Goal: Task Accomplishment & Management: Use online tool/utility

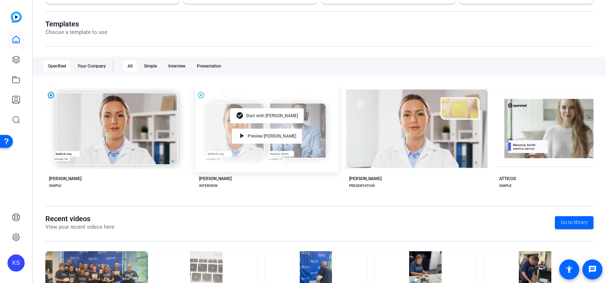
scroll to position [130, 0]
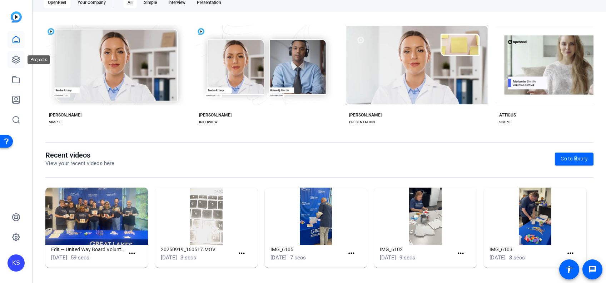
click at [19, 57] on icon at bounding box center [16, 59] width 9 height 9
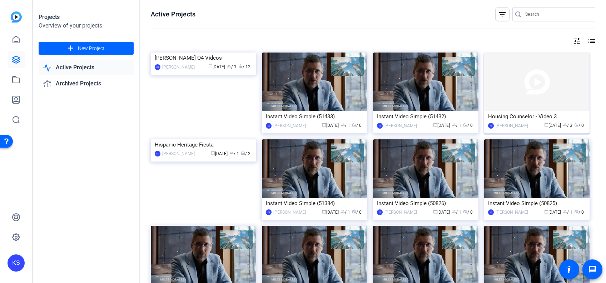
click at [517, 84] on img at bounding box center [536, 82] width 105 height 59
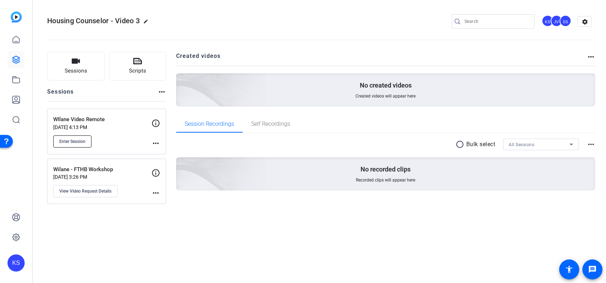
click at [79, 139] on span "Enter Session" at bounding box center [72, 142] width 26 height 6
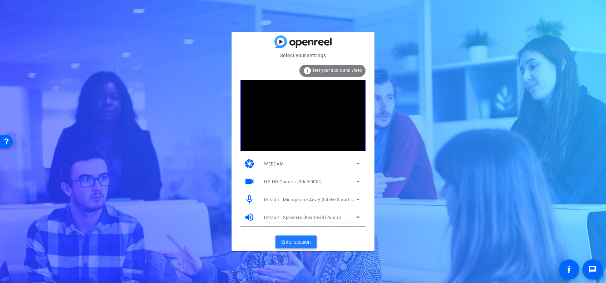
click at [295, 241] on span "Enter session" at bounding box center [296, 242] width 30 height 8
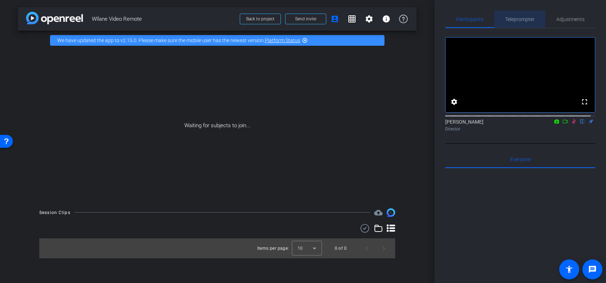
click at [526, 19] on span "Teleprompter" at bounding box center [519, 19] width 29 height 5
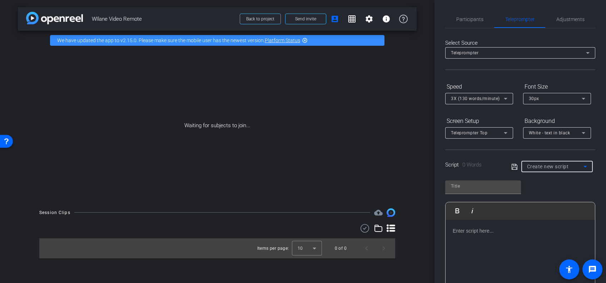
click at [581, 163] on icon at bounding box center [585, 166] width 9 height 9
click at [561, 180] on span "Create new script" at bounding box center [544, 180] width 38 height 9
click at [460, 231] on p at bounding box center [520, 231] width 135 height 8
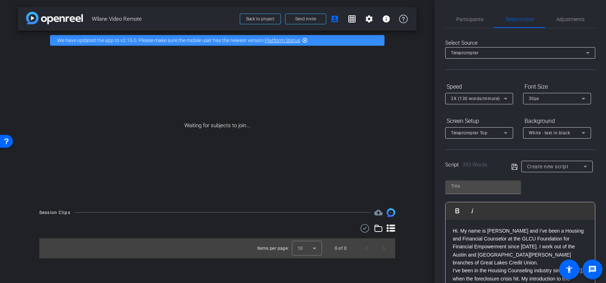
scroll to position [344, 0]
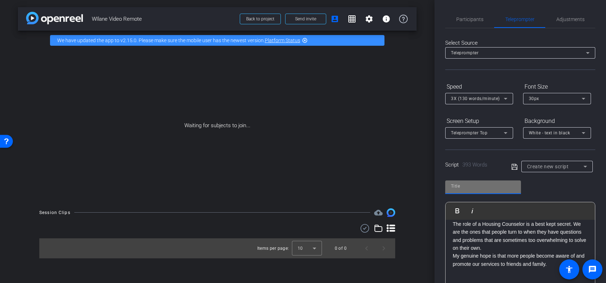
click at [468, 185] on input "text" at bounding box center [483, 186] width 64 height 9
type input "Wilane Script"
click at [550, 192] on div "Wilane Script Play Play from this location Play Selected Play and display the s…" at bounding box center [520, 233] width 150 height 116
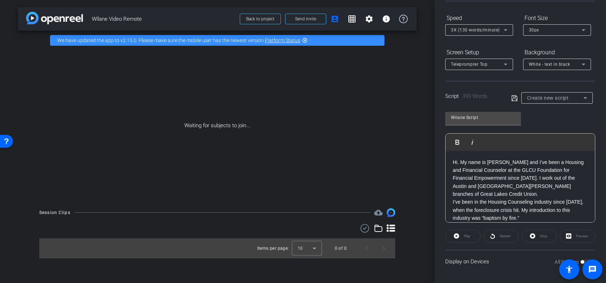
scroll to position [0, 0]
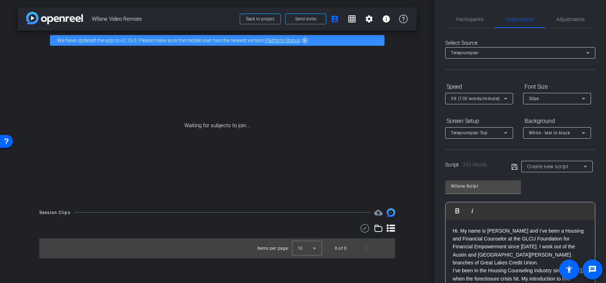
click at [511, 165] on icon at bounding box center [514, 167] width 6 height 9
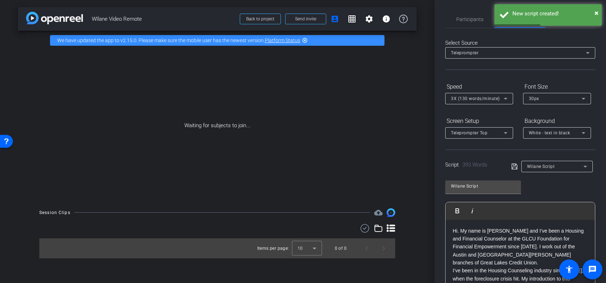
scroll to position [69, 0]
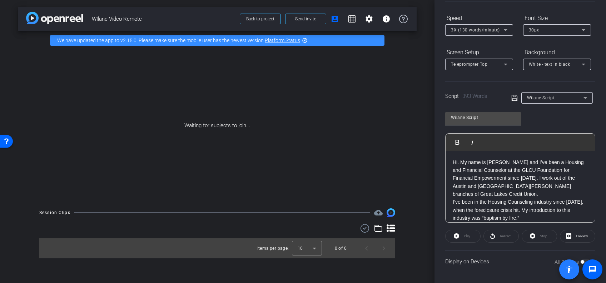
click at [578, 260] on span at bounding box center [569, 269] width 20 height 20
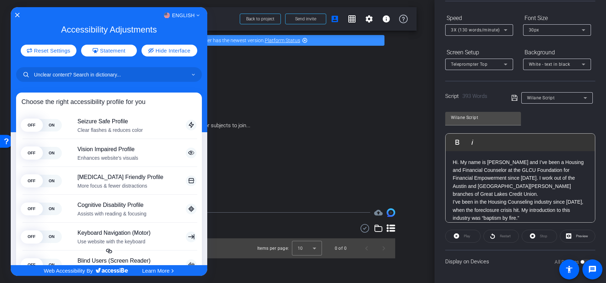
click at [513, 266] on div at bounding box center [303, 141] width 606 height 283
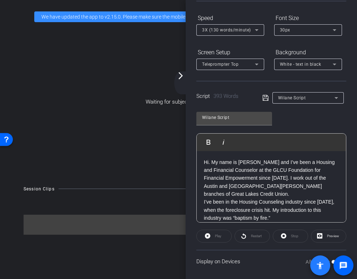
click at [329, 260] on span at bounding box center [320, 265] width 20 height 20
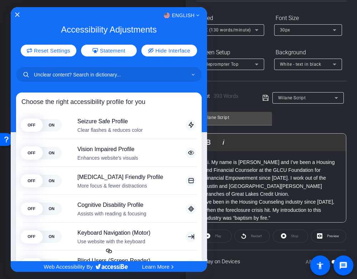
click at [273, 261] on div at bounding box center [178, 139] width 357 height 279
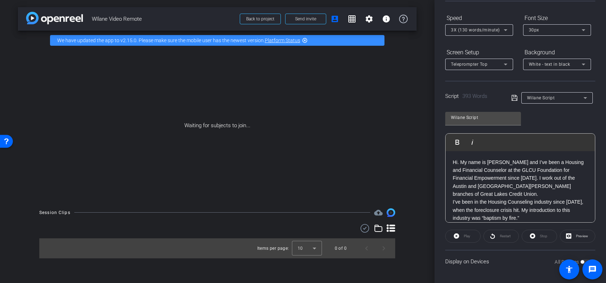
click at [535, 117] on div "Wilane Script Play Play from this location Play Selected Play and display the s…" at bounding box center [520, 164] width 150 height 116
click at [581, 98] on icon at bounding box center [585, 98] width 9 height 9
click at [560, 121] on mat-option "Wilane Script" at bounding box center [553, 123] width 69 height 11
click at [571, 123] on div "Wilane Script Play Play from this location Play Selected Play and display the s…" at bounding box center [520, 164] width 150 height 116
click at [578, 260] on span at bounding box center [569, 269] width 20 height 20
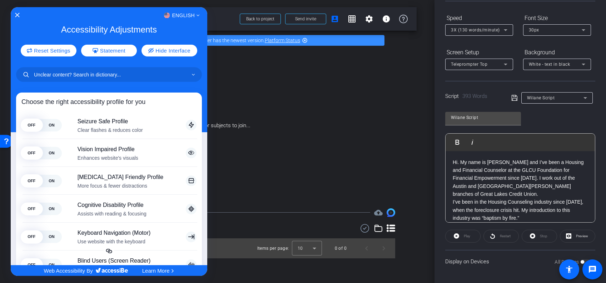
click at [578, 260] on div at bounding box center [303, 141] width 606 height 283
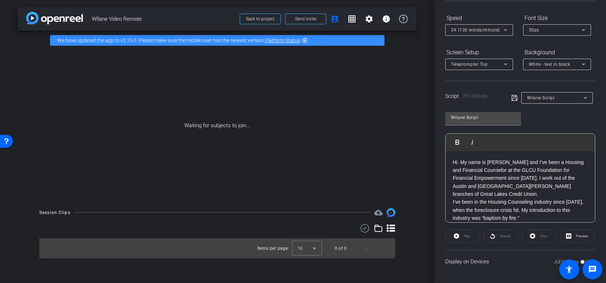
click at [536, 267] on div "Display on Devices All Devices" at bounding box center [520, 261] width 150 height 23
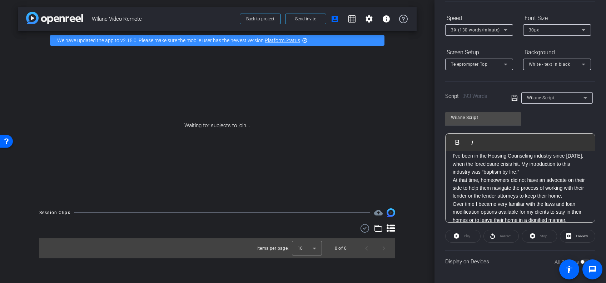
scroll to position [46, 0]
click at [578, 260] on span at bounding box center [569, 269] width 20 height 20
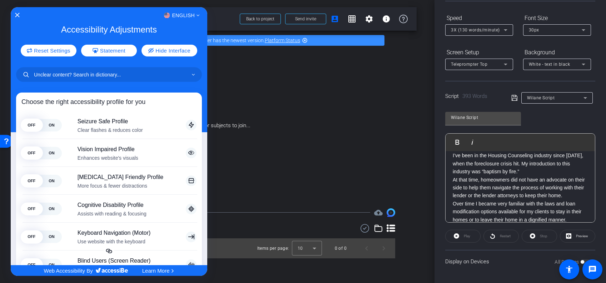
click at [534, 266] on div at bounding box center [303, 141] width 606 height 283
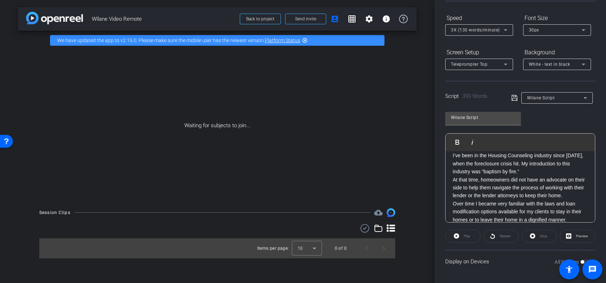
click at [534, 172] on p "I’ve been in the Housing Counseling industry since [DATE], when the foreclosure…" at bounding box center [520, 163] width 135 height 24
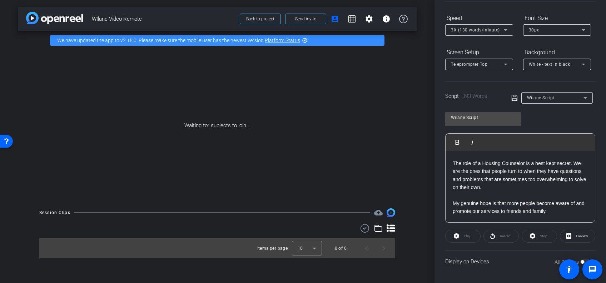
scroll to position [406, 0]
click at [511, 96] on icon at bounding box center [514, 98] width 6 height 9
click at [577, 261] on span at bounding box center [568, 269] width 17 height 17
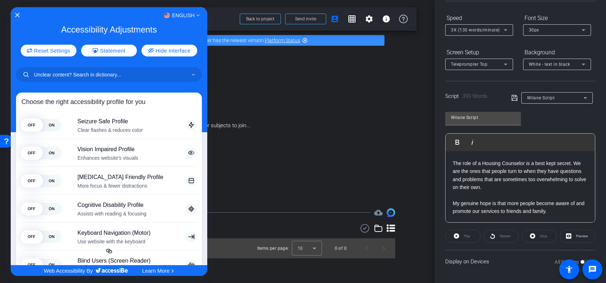
click at [291, 192] on div at bounding box center [303, 141] width 606 height 283
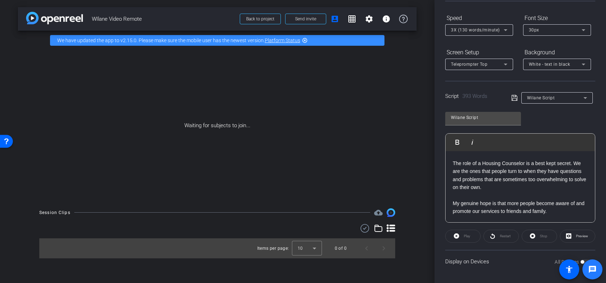
click at [593, 268] on mat-icon "message" at bounding box center [592, 269] width 9 height 9
click at [294, 121] on div "Waiting for subjects to join..." at bounding box center [217, 125] width 399 height 151
click at [594, 268] on mat-icon "message" at bounding box center [592, 269] width 9 height 9
click at [301, 19] on span "Send invite" at bounding box center [305, 19] width 21 height 6
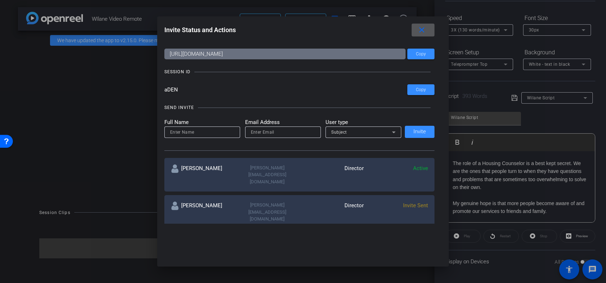
scroll to position [0, 0]
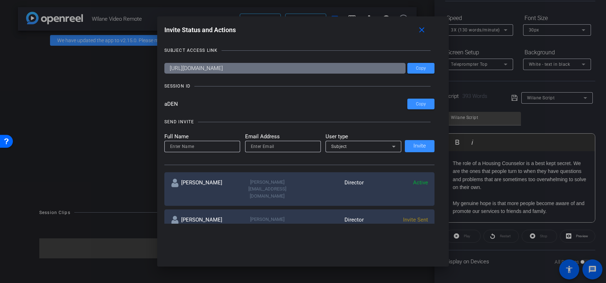
click at [97, 155] on div at bounding box center [303, 141] width 606 height 283
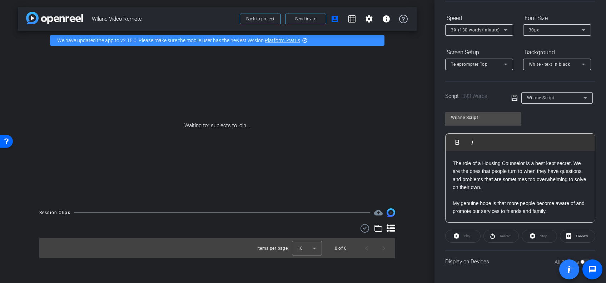
click at [579, 260] on span at bounding box center [569, 269] width 20 height 20
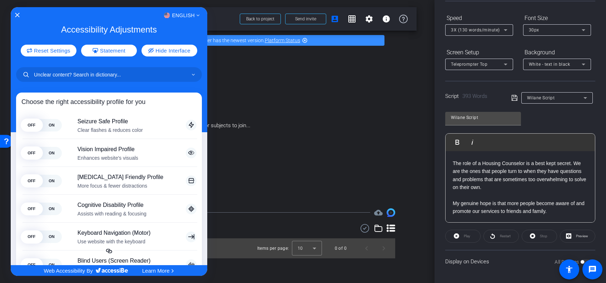
click at [381, 189] on div at bounding box center [303, 141] width 606 height 283
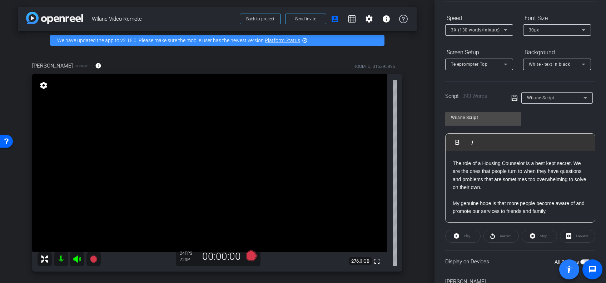
click at [578, 259] on span at bounding box center [569, 269] width 20 height 20
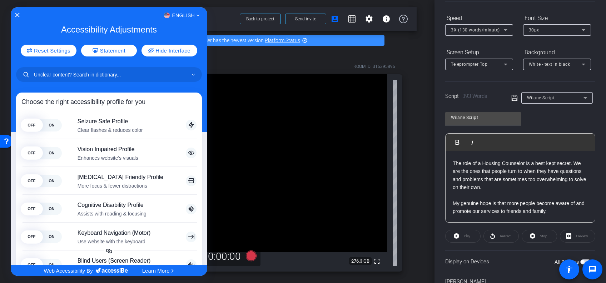
click at [578, 259] on div at bounding box center [303, 141] width 606 height 283
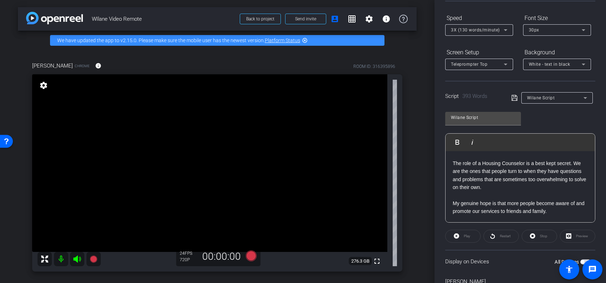
click at [404, 236] on div "[PERSON_NAME] Chrome info ROOM ID: 316395896 fullscreen settings 276.3 GB 24 FP…" at bounding box center [217, 164] width 399 height 229
click at [590, 268] on mat-icon "message" at bounding box center [592, 269] width 9 height 9
click at [306, 198] on video at bounding box center [209, 163] width 355 height 178
click at [578, 260] on span at bounding box center [569, 269] width 20 height 20
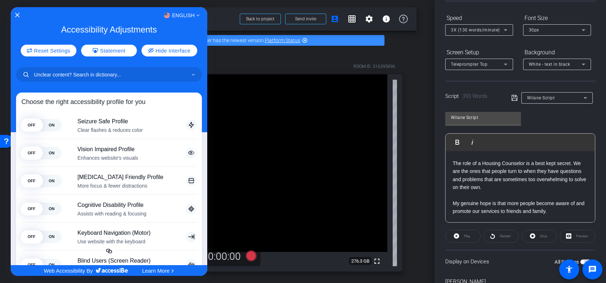
click at [391, 236] on div at bounding box center [303, 141] width 606 height 283
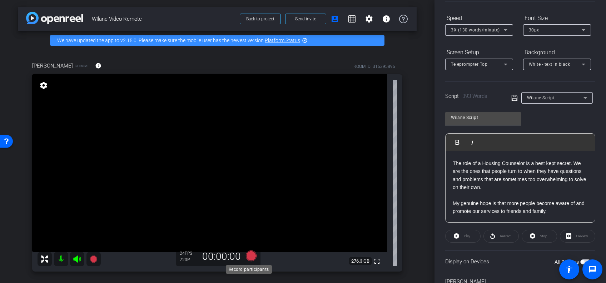
click at [247, 253] on icon at bounding box center [251, 255] width 11 height 11
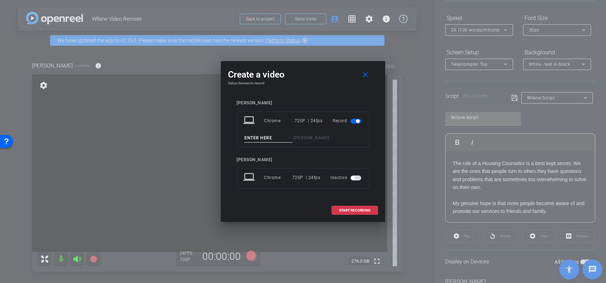
click at [273, 135] on input at bounding box center [268, 138] width 48 height 9
type input "test"
click at [350, 209] on span "START RECORDING" at bounding box center [354, 211] width 31 height 4
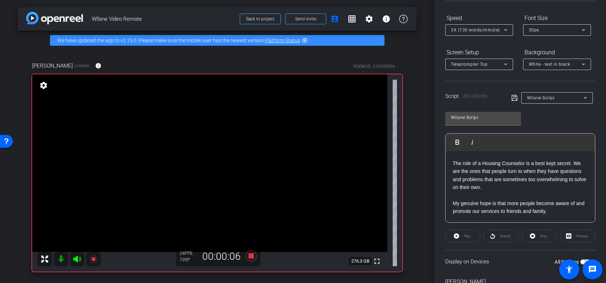
click at [403, 223] on div "[PERSON_NAME] Chrome info ROOM ID: 316395896 fullscreen settings 276.3 GB 24 FP…" at bounding box center [217, 164] width 399 height 229
click at [245, 257] on icon at bounding box center [251, 255] width 17 height 13
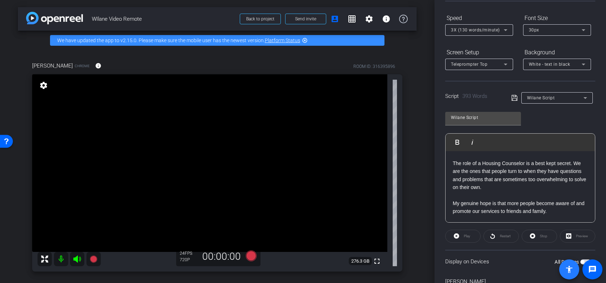
click at [579, 260] on span at bounding box center [569, 269] width 20 height 20
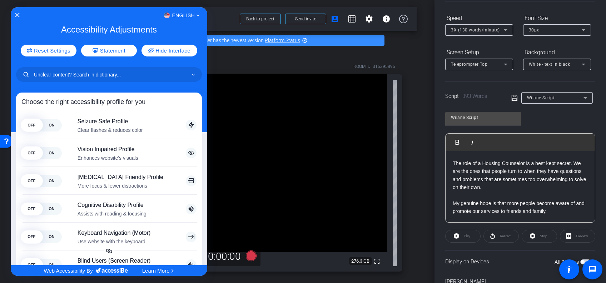
click at [350, 216] on div at bounding box center [303, 141] width 606 height 283
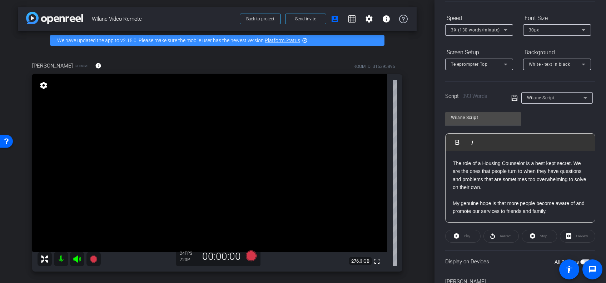
scroll to position [107, 0]
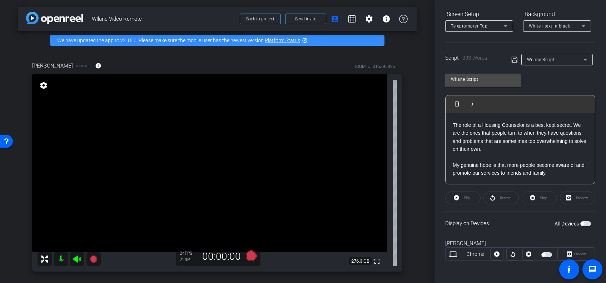
click at [577, 211] on div "Display on Devices All Devices" at bounding box center [520, 222] width 150 height 23
click at [581, 221] on span "button" at bounding box center [585, 223] width 11 height 5
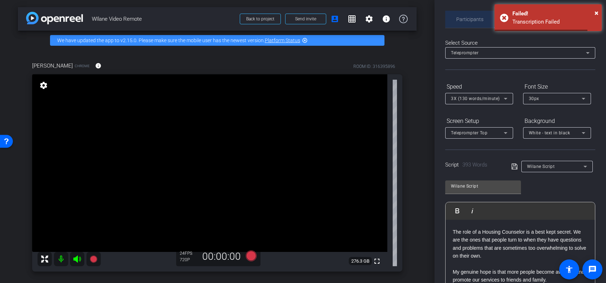
click at [472, 18] on span "Participants" at bounding box center [469, 19] width 27 height 5
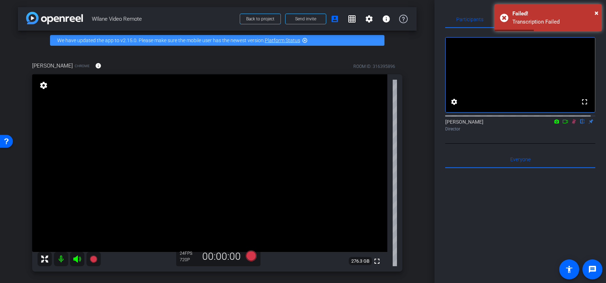
click at [571, 124] on icon at bounding box center [574, 121] width 6 height 5
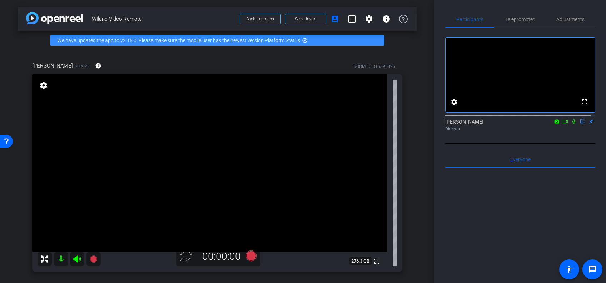
click at [409, 209] on div "[PERSON_NAME] Chrome info ROOM ID: 316395896 fullscreen settings 276.3 GB 24 FP…" at bounding box center [217, 164] width 399 height 229
click at [516, 21] on span "Teleprompter" at bounding box center [519, 19] width 29 height 5
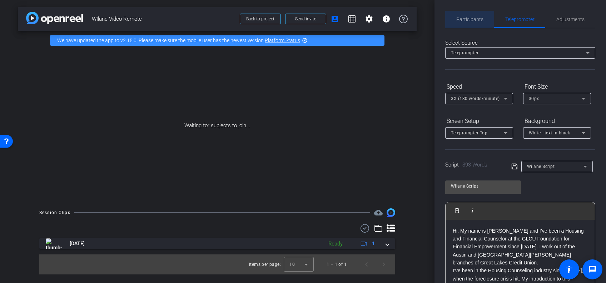
click at [474, 18] on span "Participants" at bounding box center [469, 19] width 27 height 5
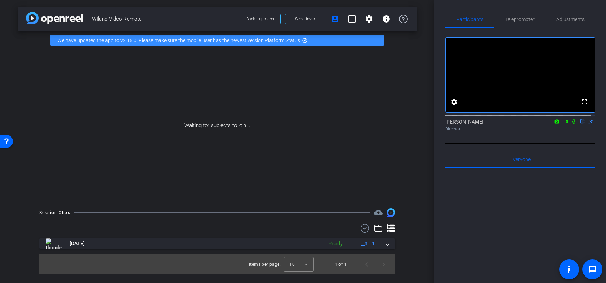
click at [563, 123] on icon at bounding box center [565, 122] width 5 height 4
click at [571, 123] on icon at bounding box center [573, 121] width 4 height 4
click at [562, 124] on icon at bounding box center [565, 121] width 6 height 5
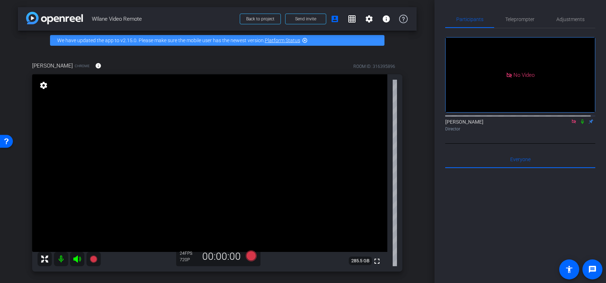
click at [571, 123] on icon at bounding box center [573, 121] width 4 height 4
click at [512, 22] on span "Teleprompter" at bounding box center [519, 19] width 29 height 17
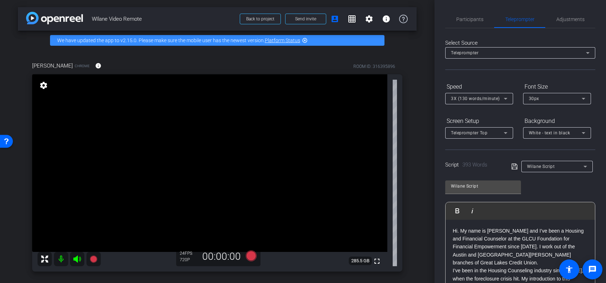
click at [500, 263] on p "Hi. My name is [PERSON_NAME] and I’ve been a Housing and Financial Counselor at…" at bounding box center [520, 247] width 135 height 40
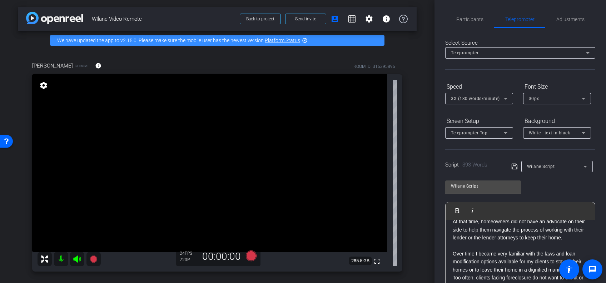
scroll to position [89, 0]
click at [512, 165] on icon at bounding box center [514, 167] width 6 height 6
click at [250, 256] on icon at bounding box center [251, 255] width 11 height 11
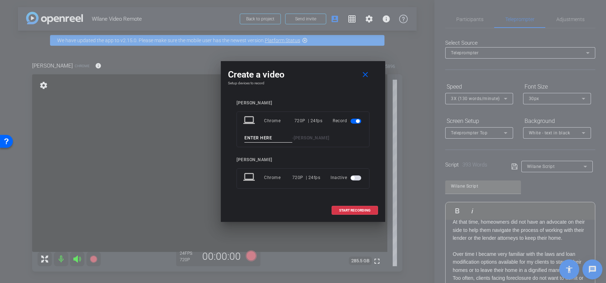
click at [253, 137] on input at bounding box center [268, 138] width 48 height 9
type input "ts"
click at [350, 207] on span at bounding box center [355, 210] width 46 height 17
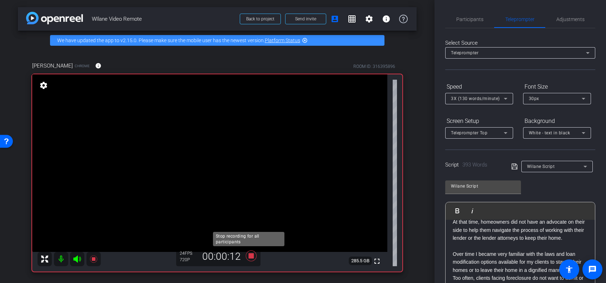
click at [251, 253] on icon at bounding box center [251, 255] width 11 height 11
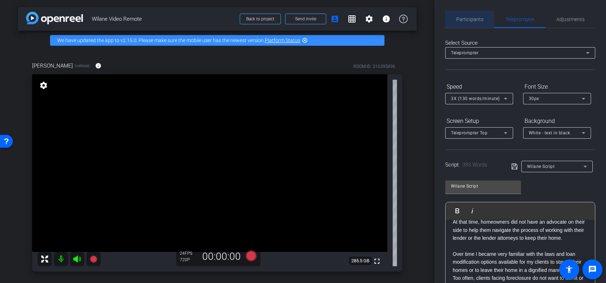
click at [471, 18] on span "Participants" at bounding box center [469, 19] width 27 height 5
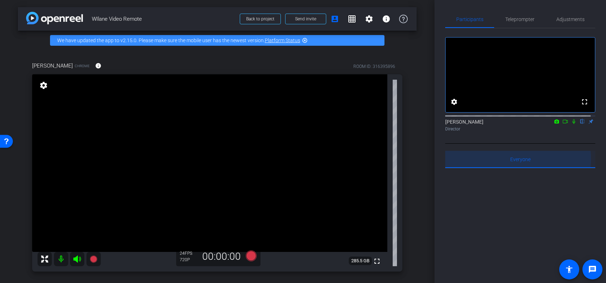
click at [515, 162] on span "Everyone 0" at bounding box center [520, 159] width 20 height 5
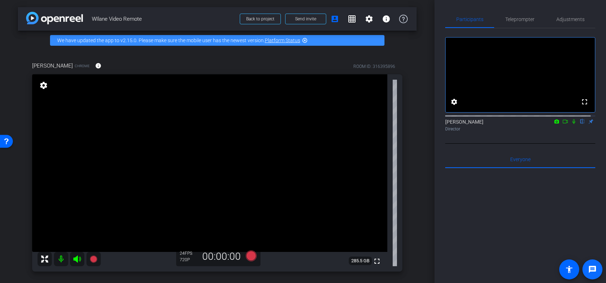
click at [593, 269] on mat-icon "message" at bounding box center [592, 269] width 9 height 9
click at [314, 186] on video at bounding box center [209, 163] width 355 height 178
click at [520, 18] on span "Teleprompter" at bounding box center [519, 19] width 29 height 5
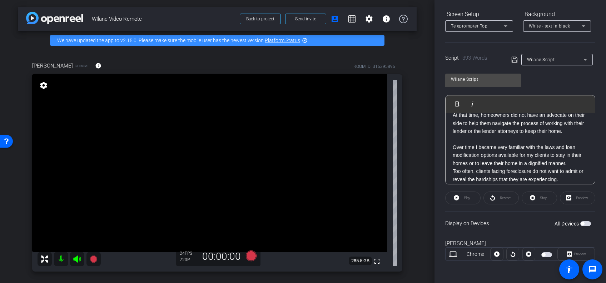
scroll to position [140, 0]
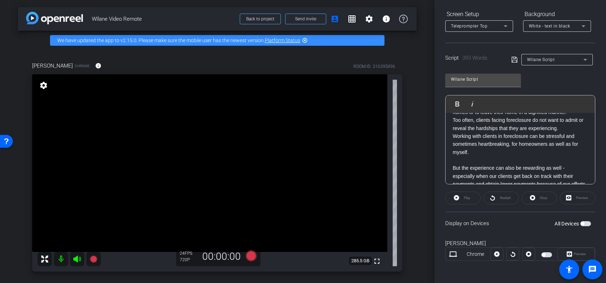
click at [580, 223] on span "button" at bounding box center [582, 224] width 4 height 4
click at [593, 266] on mat-icon "message" at bounding box center [592, 269] width 9 height 9
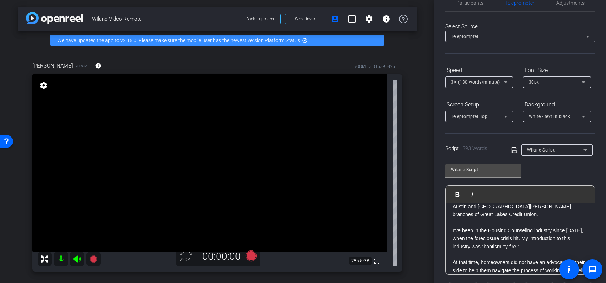
scroll to position [0, 0]
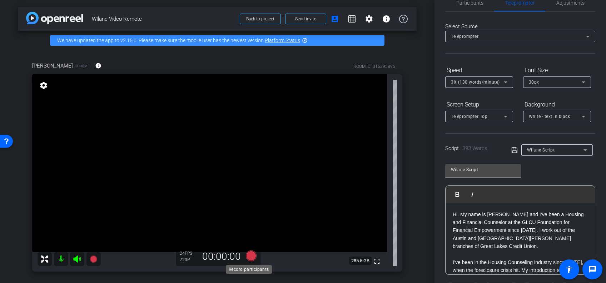
click at [249, 259] on icon at bounding box center [251, 255] width 11 height 11
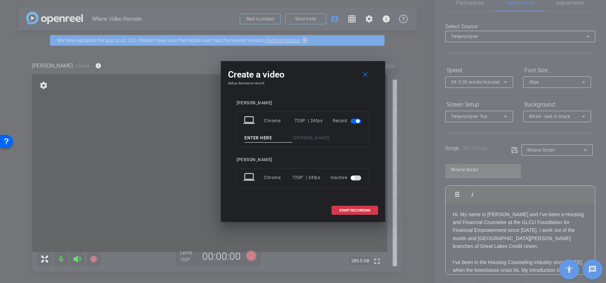
click at [257, 136] on input at bounding box center [268, 138] width 48 height 9
type input "W"
type input "1"
click at [353, 210] on span "START RECORDING" at bounding box center [354, 211] width 31 height 4
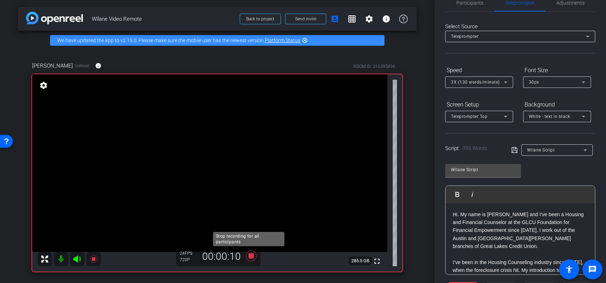
click at [249, 254] on icon at bounding box center [251, 255] width 11 height 11
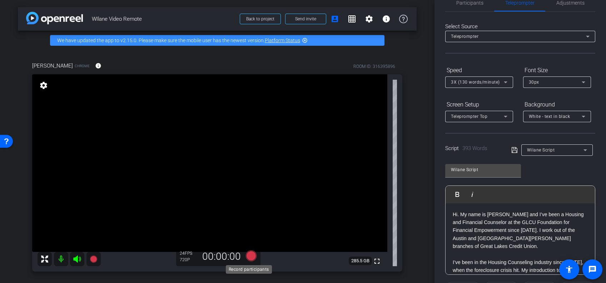
click at [249, 255] on icon at bounding box center [251, 255] width 11 height 11
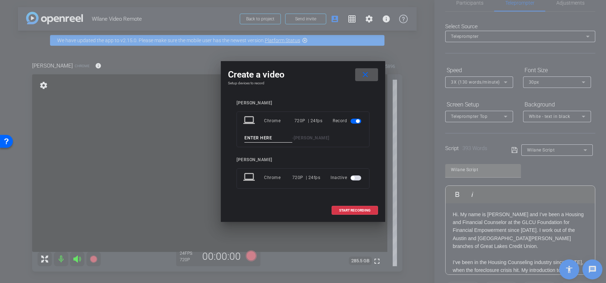
click at [257, 138] on input at bounding box center [268, 138] width 48 height 9
type input "2"
click at [349, 209] on span "START RECORDING" at bounding box center [354, 211] width 31 height 4
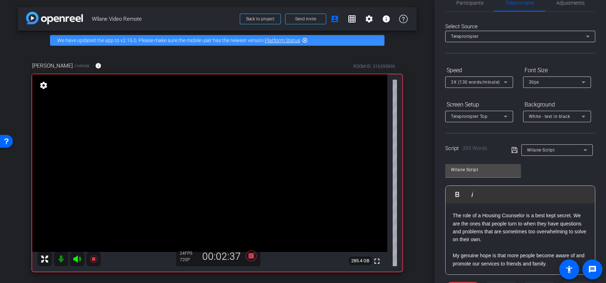
scroll to position [414, 0]
click at [249, 256] on icon at bounding box center [251, 255] width 11 height 11
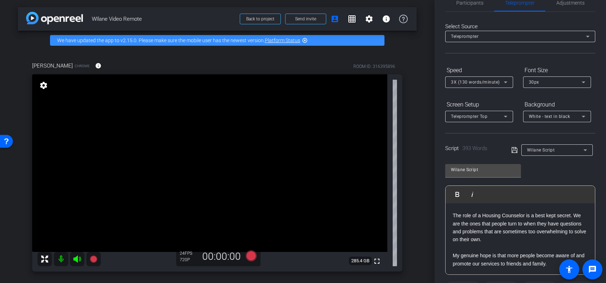
click at [505, 81] on icon at bounding box center [506, 82] width 4 height 2
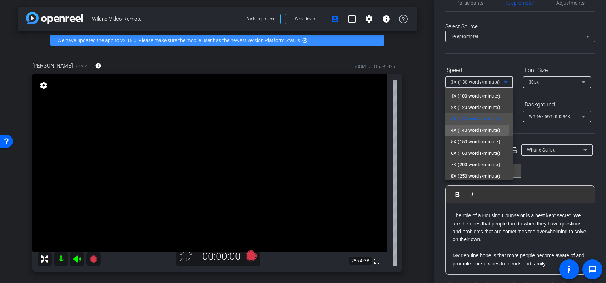
click at [475, 129] on span "4X (140 words/minute)" at bounding box center [475, 130] width 49 height 9
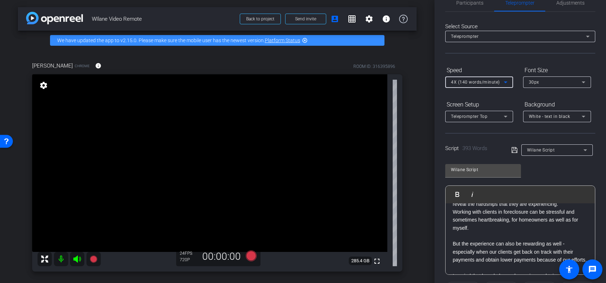
scroll to position [164, 0]
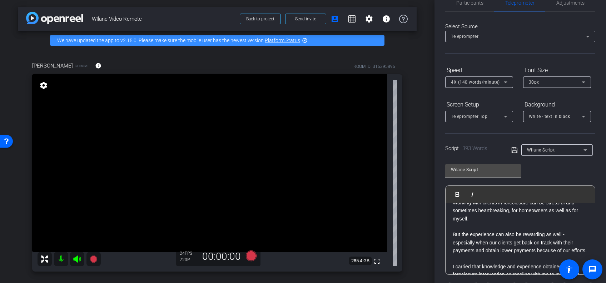
click at [545, 245] on p "But the experience can also be rewarding as well - especially when our clients …" at bounding box center [520, 242] width 135 height 24
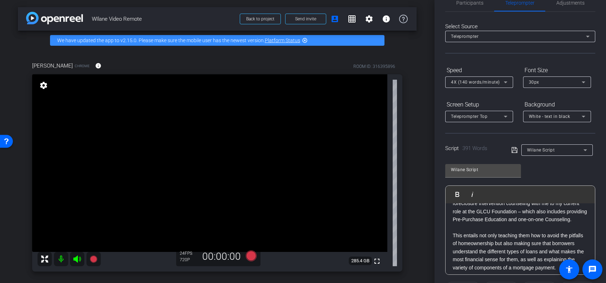
scroll to position [233, 0]
click at [530, 254] on p "This entails not only teaching them how to avoid the pitfalls of homeownership …" at bounding box center [520, 253] width 135 height 40
click at [530, 254] on p "This entails not only teaching how to avoid the pitfalls of homeownership but a…" at bounding box center [520, 253] width 135 height 40
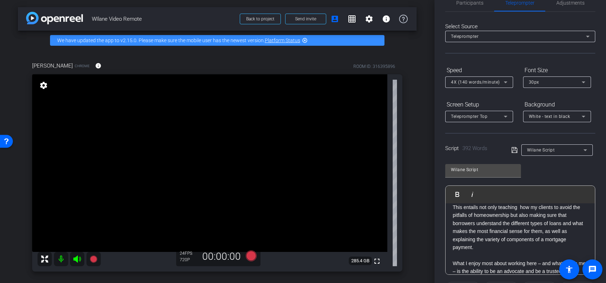
click at [554, 247] on p "This entails not only teaching how my clients to avoid the pitfalls of homeowne…" at bounding box center [520, 227] width 135 height 48
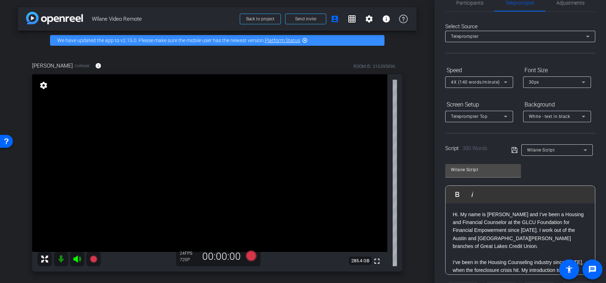
click at [522, 223] on p "Hi. My name is [PERSON_NAME] and I’ve been a Housing and Financial Counselor at…" at bounding box center [520, 230] width 135 height 40
click at [512, 148] on icon at bounding box center [514, 150] width 6 height 9
click at [514, 149] on icon at bounding box center [514, 150] width 6 height 9
click at [247, 258] on icon at bounding box center [251, 255] width 11 height 11
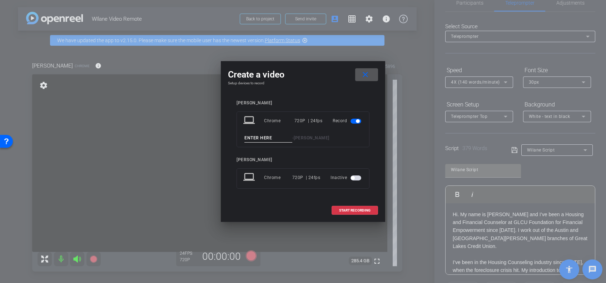
click at [249, 137] on input at bounding box center [268, 138] width 48 height 9
type input "3"
click at [350, 209] on span "START RECORDING" at bounding box center [354, 211] width 31 height 4
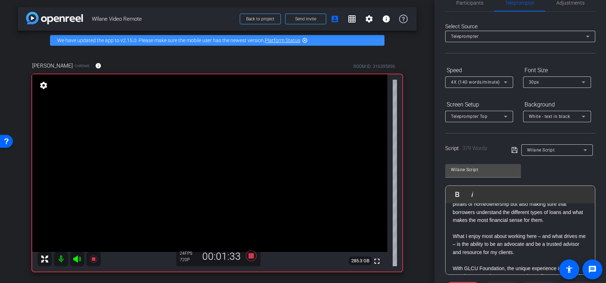
scroll to position [276, 0]
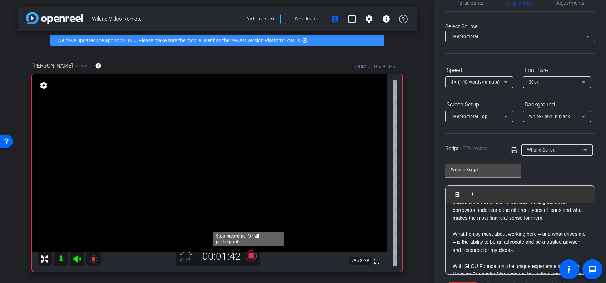
click at [251, 255] on icon at bounding box center [251, 255] width 17 height 13
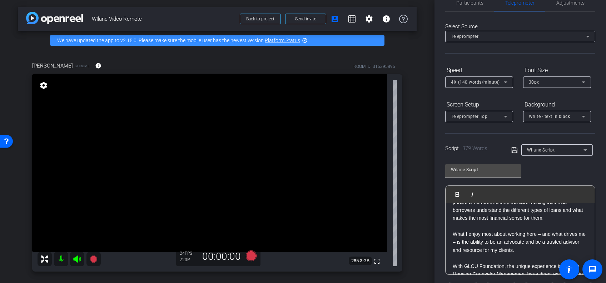
click at [531, 210] on p "This entails not only teaching how my clients to avoid the pitfalls of homeowne…" at bounding box center [520, 206] width 135 height 32
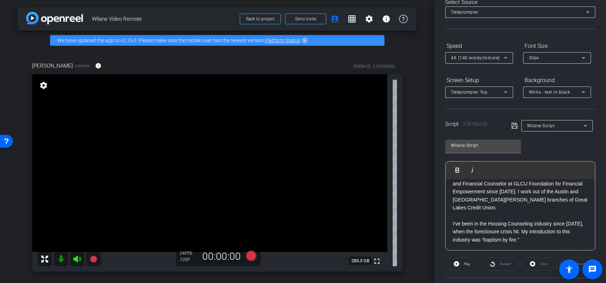
scroll to position [0, 0]
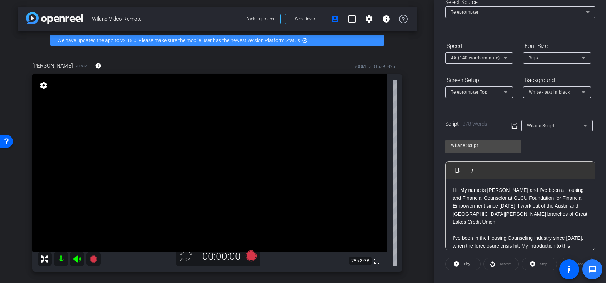
click at [590, 270] on mat-icon "message" at bounding box center [592, 269] width 9 height 9
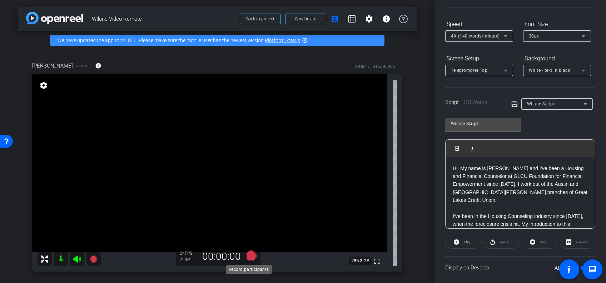
click at [249, 254] on icon at bounding box center [251, 255] width 11 height 11
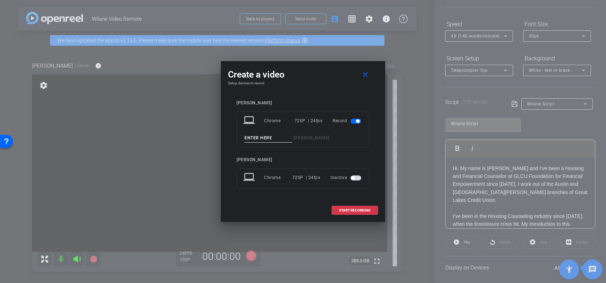
click at [264, 134] on input at bounding box center [268, 138] width 48 height 9
type input "4"
click at [349, 209] on span "START RECORDING" at bounding box center [354, 211] width 31 height 4
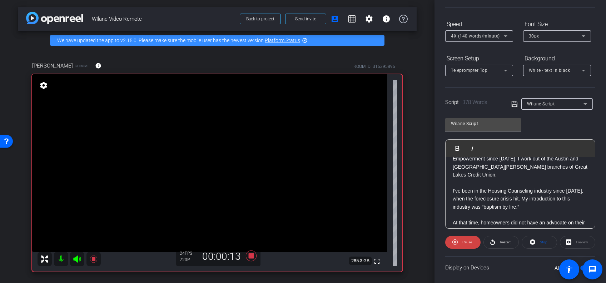
scroll to position [29, 0]
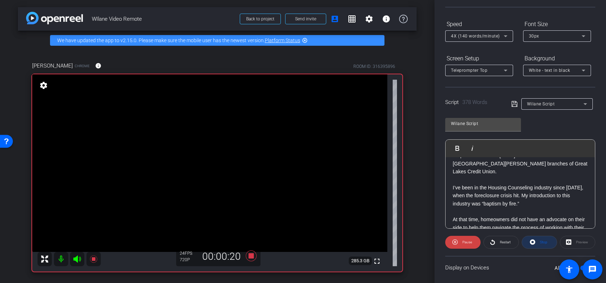
click at [540, 240] on span "Stop" at bounding box center [544, 242] width 8 height 4
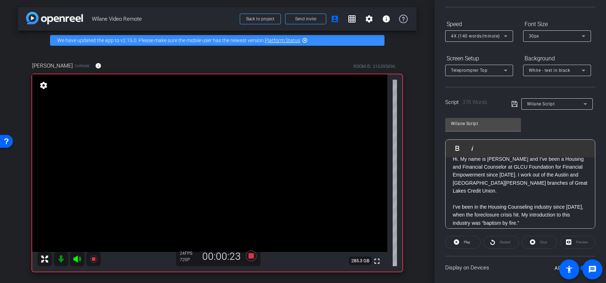
scroll to position [6, 0]
click at [533, 178] on p "Hi. My name is [PERSON_NAME] and I’ve been a Housing and Financial Counselor at…" at bounding box center [520, 178] width 135 height 40
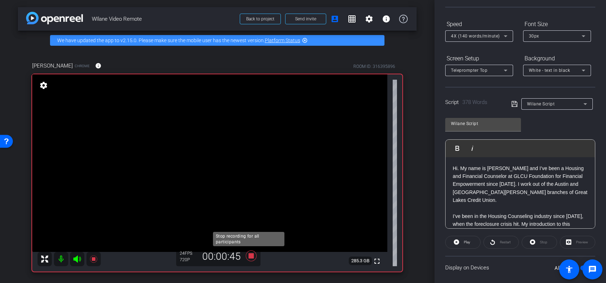
click at [249, 255] on icon at bounding box center [251, 255] width 11 height 11
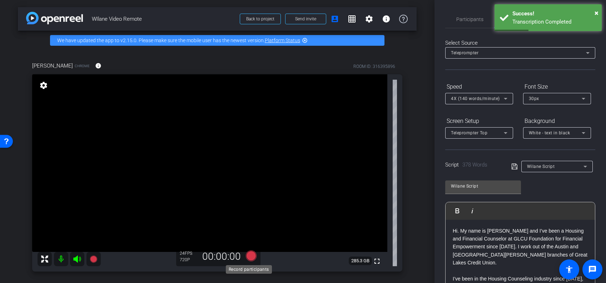
click at [250, 254] on icon at bounding box center [251, 255] width 11 height 11
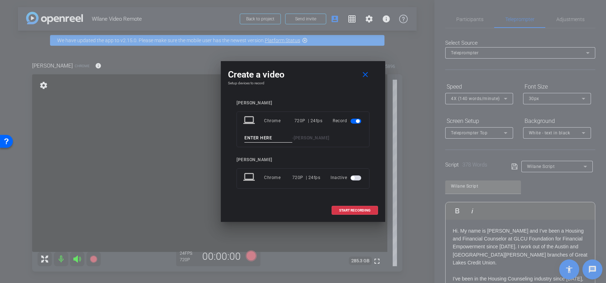
click at [266, 135] on input at bounding box center [268, 138] width 48 height 9
type input "5"
click at [345, 211] on span "START RECORDING" at bounding box center [354, 211] width 31 height 4
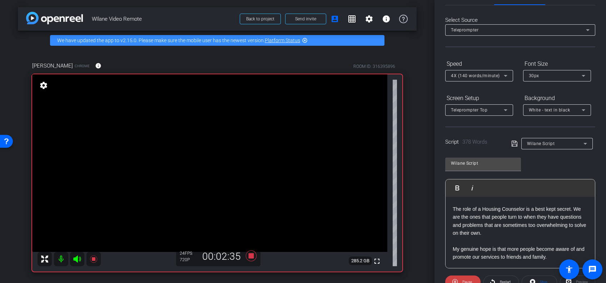
scroll to position [40, 0]
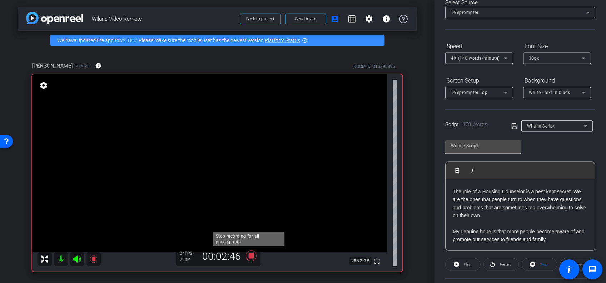
click at [252, 255] on icon at bounding box center [251, 255] width 17 height 13
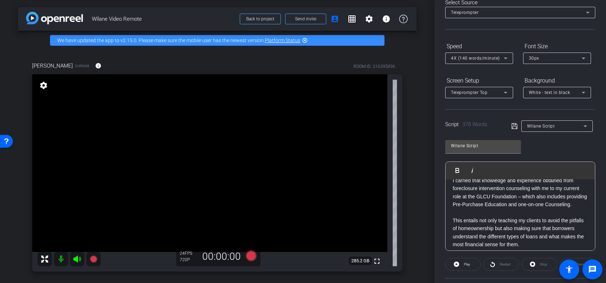
scroll to position [222, 0]
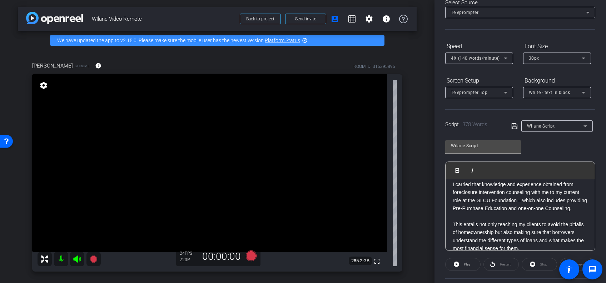
click at [450, 190] on div "Hi. My name is [PERSON_NAME] and I’ve been a Housing and Financial Counselor at…" at bounding box center [519, 180] width 149 height 446
click at [249, 256] on icon at bounding box center [251, 255] width 11 height 11
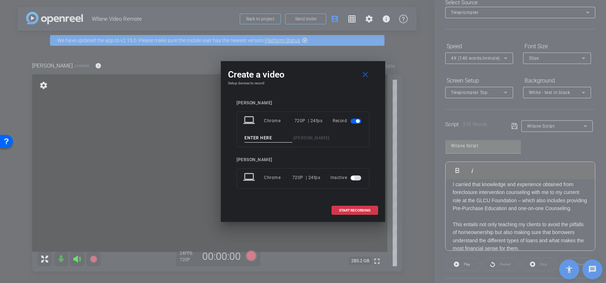
click at [260, 136] on input at bounding box center [268, 138] width 48 height 9
type input "5t"
click at [367, 211] on span "START RECORDING" at bounding box center [354, 211] width 31 height 4
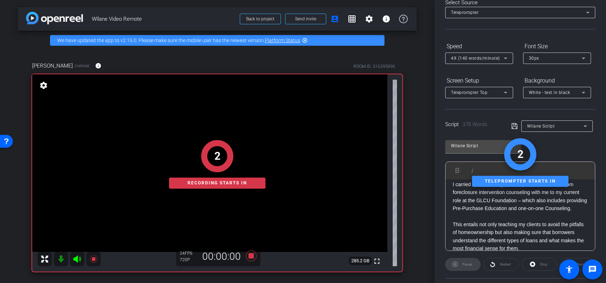
click at [450, 191] on div "Hi. My name is [PERSON_NAME] and I’ve been a Housing and Financial Counselor at…" at bounding box center [519, 180] width 149 height 446
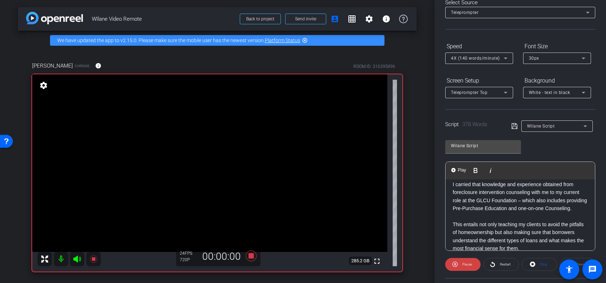
click at [453, 191] on p "I carried that knowledge and experience obtained from foreclosure intervention …" at bounding box center [520, 196] width 135 height 32
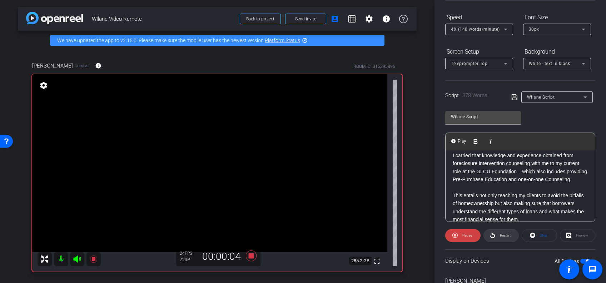
scroll to position [68, 0]
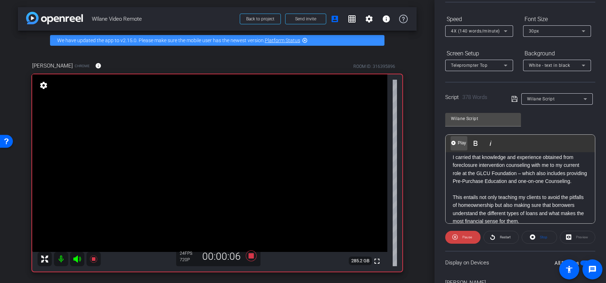
click at [457, 141] on span "Play" at bounding box center [461, 143] width 11 height 6
click at [451, 141] on img "button" at bounding box center [453, 143] width 4 height 4
click at [463, 236] on span "Pause" at bounding box center [467, 237] width 10 height 4
click at [453, 163] on p "I carried that knowledge and experience obtained from foreclosure intervention …" at bounding box center [520, 169] width 135 height 32
click at [459, 140] on span "Play" at bounding box center [461, 143] width 11 height 6
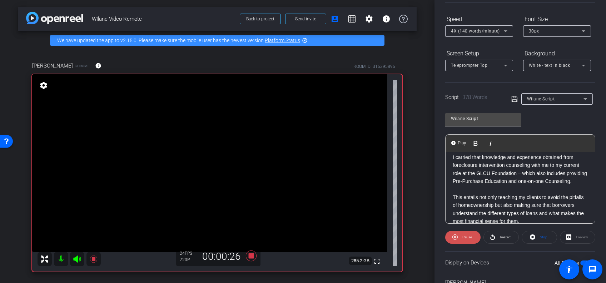
click at [462, 235] on span "Pause" at bounding box center [467, 237] width 10 height 4
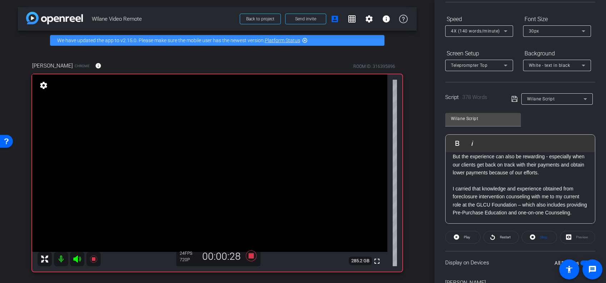
scroll to position [186, 0]
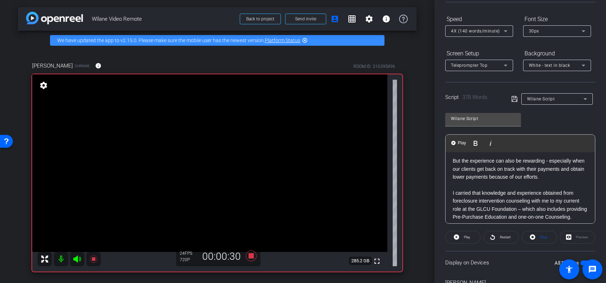
click at [450, 168] on div "Hi. My name is [PERSON_NAME] and I’ve been a Housing and Financial Counselor at…" at bounding box center [519, 189] width 149 height 446
click at [459, 140] on span "Play" at bounding box center [461, 143] width 11 height 6
click at [469, 239] on span "Pause" at bounding box center [465, 237] width 11 height 10
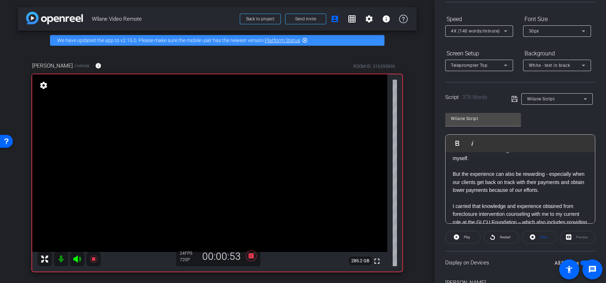
click at [451, 181] on div "Hi. My name is [PERSON_NAME] and I’ve been a Housing and Financial Counselor at…" at bounding box center [519, 202] width 149 height 446
click at [460, 140] on span "Play" at bounding box center [461, 143] width 11 height 6
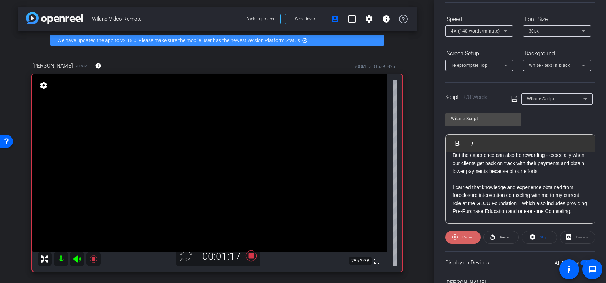
click at [467, 237] on span "Pause" at bounding box center [467, 237] width 10 height 4
click at [450, 194] on div "Hi. My name is [PERSON_NAME] and I’ve been a Housing and Financial Counselor at…" at bounding box center [519, 183] width 149 height 446
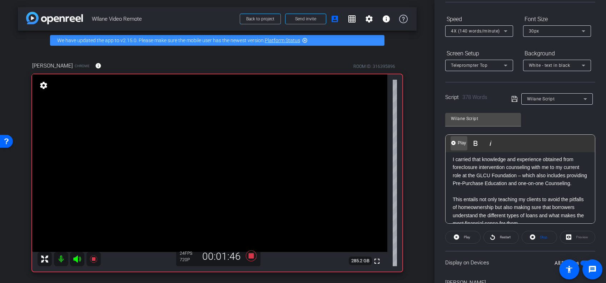
click at [460, 143] on span "Play" at bounding box center [461, 143] width 11 height 6
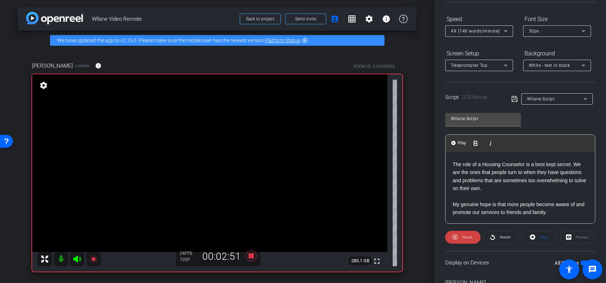
scroll to position [390, 0]
click at [470, 233] on span "Pause" at bounding box center [465, 237] width 11 height 10
click at [451, 203] on div "Hi. My name is [PERSON_NAME] and I’ve been a Housing and Financial Counselor at…" at bounding box center [519, 0] width 149 height 446
click at [451, 164] on div "Hi. My name is [PERSON_NAME] and I’ve been a Housing and Financial Counselor at…" at bounding box center [519, 0] width 149 height 446
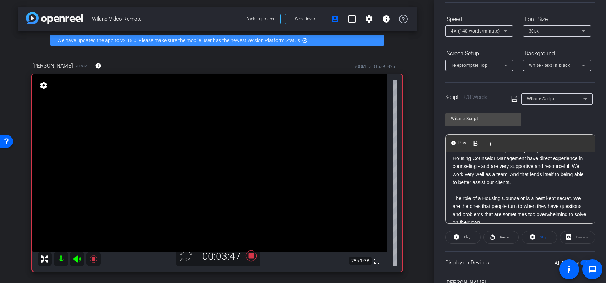
scroll to position [334, 0]
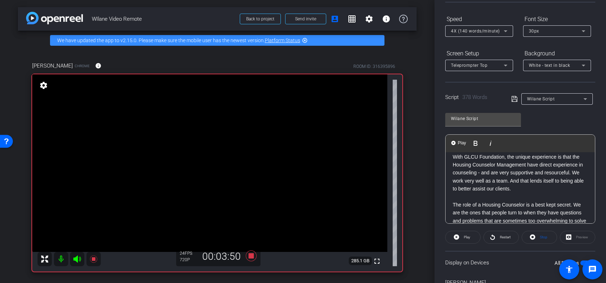
click at [449, 169] on div "Hi. My name is [PERSON_NAME] and I’ve been a Housing and Financial Counselor at…" at bounding box center [519, 41] width 149 height 446
click at [509, 172] on p "With GLCU Foundation, the unique experience is that the Housing Counselor Manag…" at bounding box center [520, 173] width 135 height 40
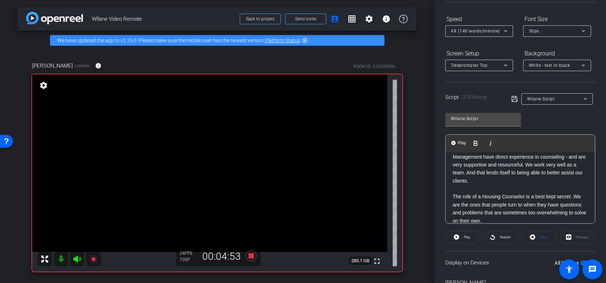
scroll to position [0, 0]
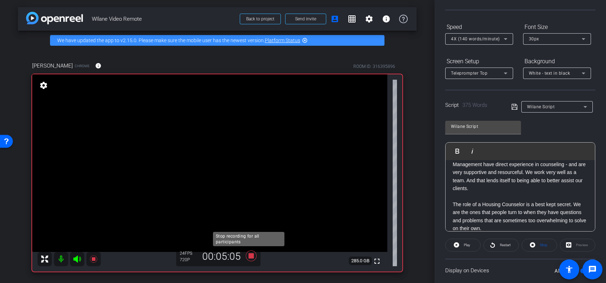
click at [248, 253] on icon at bounding box center [251, 255] width 11 height 11
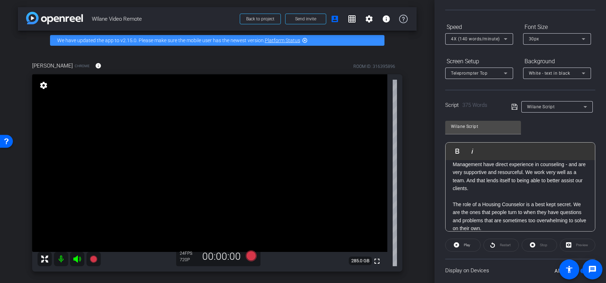
click at [505, 174] on p "The unique experience is that the Housing Counselor Management have direct expe…" at bounding box center [520, 173] width 135 height 40
click at [494, 179] on p "The unique experience at GLCU Foundation is that Management ha disrect experien…" at bounding box center [520, 173] width 135 height 40
click at [453, 193] on p "The unique experience at GLCU Foundation is that Management has direct experien…" at bounding box center [520, 173] width 135 height 40
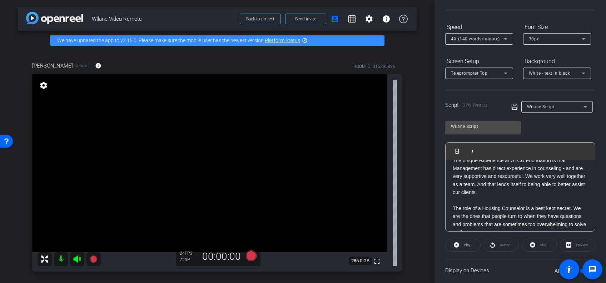
scroll to position [335, 0]
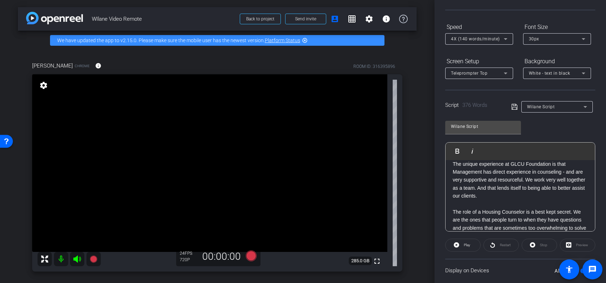
click at [451, 178] on div "Hi. My name is [PERSON_NAME] and I’ve been a Housing and Financial Counselor at…" at bounding box center [519, 48] width 149 height 446
click at [511, 106] on icon at bounding box center [514, 107] width 6 height 9
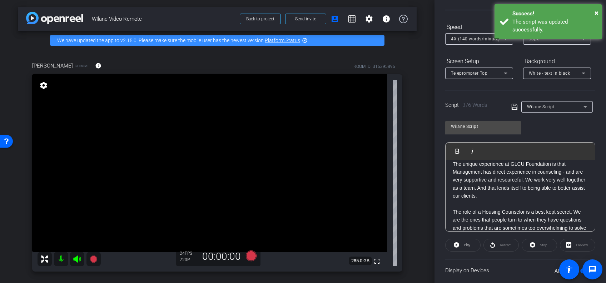
click at [450, 180] on div "Hi. My name is [PERSON_NAME] and I’ve been a Housing and Financial Counselor at…" at bounding box center [519, 48] width 149 height 446
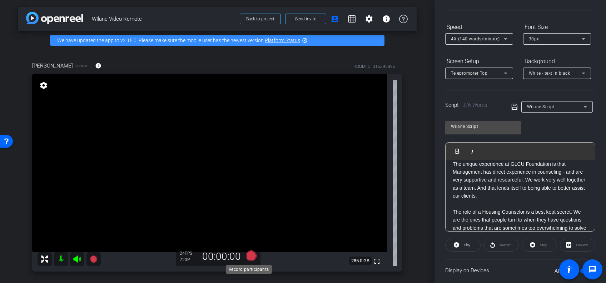
click at [246, 255] on icon at bounding box center [251, 255] width 11 height 11
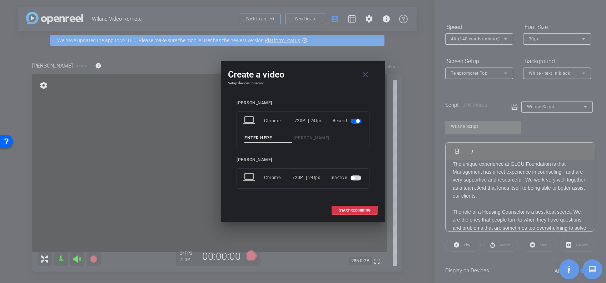
click at [258, 137] on input at bounding box center [268, 138] width 48 height 9
type input "6"
click at [353, 209] on span "START RECORDING" at bounding box center [354, 211] width 31 height 4
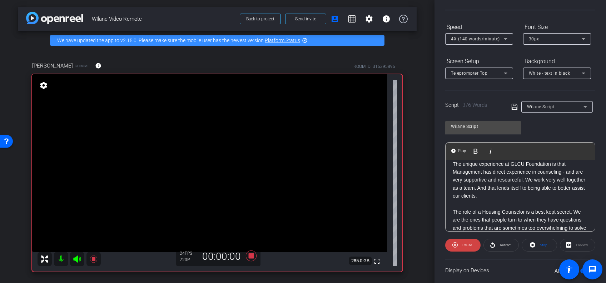
click at [451, 177] on div "Hi. My name is [PERSON_NAME] and I’ve been a Housing and Financial Counselor at…" at bounding box center [519, 48] width 149 height 446
click at [459, 150] on span "Play" at bounding box center [461, 151] width 11 height 6
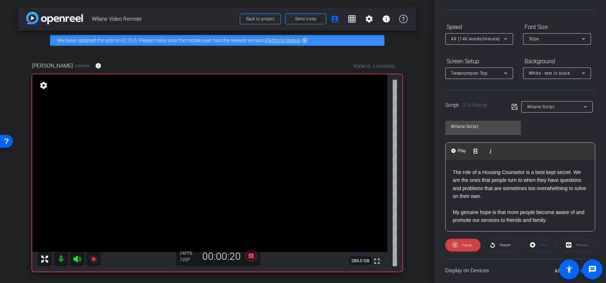
scroll to position [390, 0]
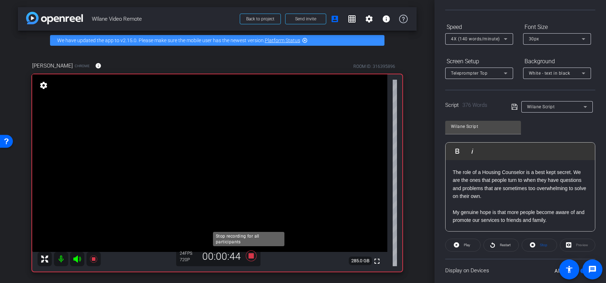
click at [247, 257] on icon at bounding box center [251, 255] width 11 height 11
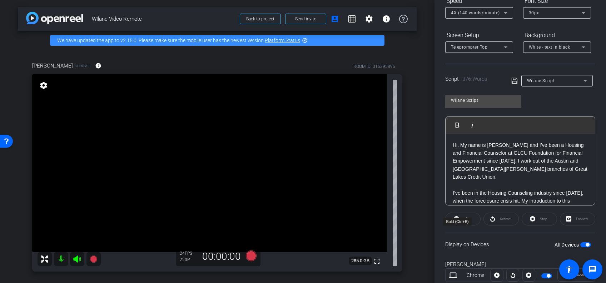
scroll to position [88, 0]
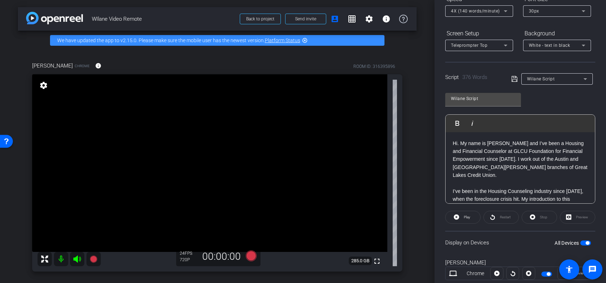
click at [249, 256] on icon at bounding box center [251, 255] width 11 height 11
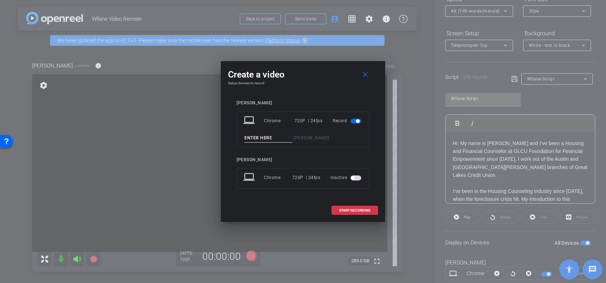
click at [255, 136] on input at bounding box center [268, 138] width 48 height 9
type input "7"
click at [350, 211] on span "START RECORDING" at bounding box center [354, 211] width 31 height 4
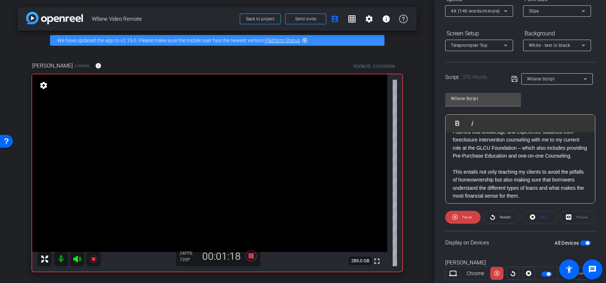
scroll to position [228, 0]
click at [461, 217] on span "Pause" at bounding box center [465, 217] width 11 height 10
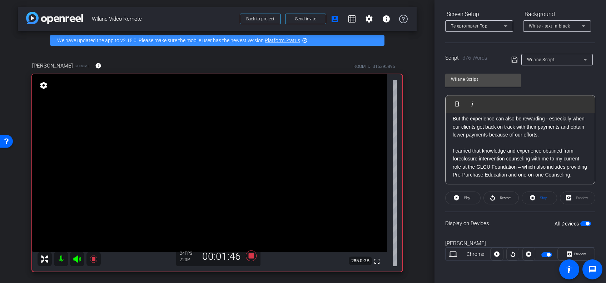
scroll to position [168, 0]
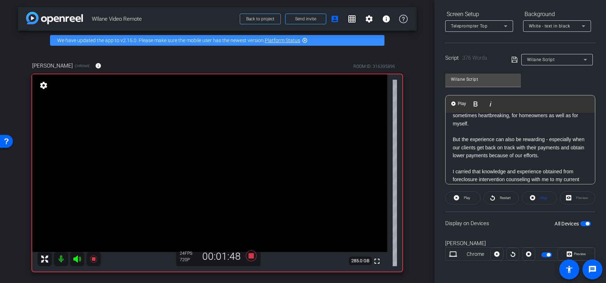
click at [451, 146] on div "Hi. My name is [PERSON_NAME] and I’ve been a Housing and Financial Counselor at…" at bounding box center [519, 168] width 149 height 446
click at [465, 196] on span "Play" at bounding box center [467, 198] width 6 height 4
click at [465, 196] on span "Pause" at bounding box center [467, 198] width 10 height 4
click at [452, 149] on div "Hi. My name is [PERSON_NAME] and I’ve been a Housing and Financial Counselor at…" at bounding box center [519, 168] width 149 height 446
click at [463, 196] on span "Play" at bounding box center [466, 198] width 8 height 10
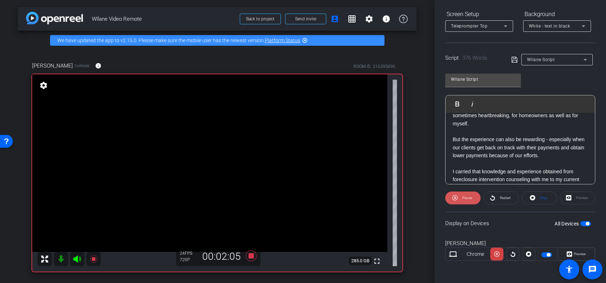
click at [463, 196] on span "Pause" at bounding box center [467, 198] width 10 height 4
click at [452, 146] on div "Hi. My name is [PERSON_NAME] and I’ve been a Housing and Financial Counselor at…" at bounding box center [519, 168] width 149 height 446
click at [466, 198] on span "Play" at bounding box center [467, 198] width 6 height 4
click at [247, 255] on icon at bounding box center [251, 255] width 11 height 11
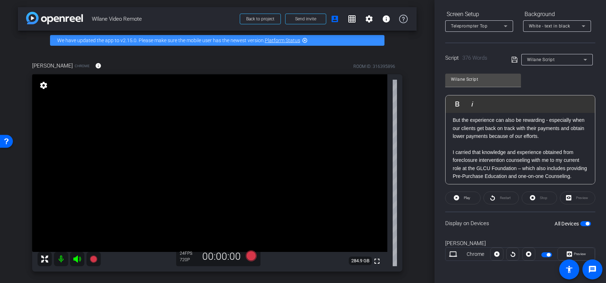
scroll to position [187, 0]
click at [451, 126] on div "Hi. My name is [PERSON_NAME] and I’ve been a Housing and Financial Counselor at…" at bounding box center [519, 149] width 149 height 446
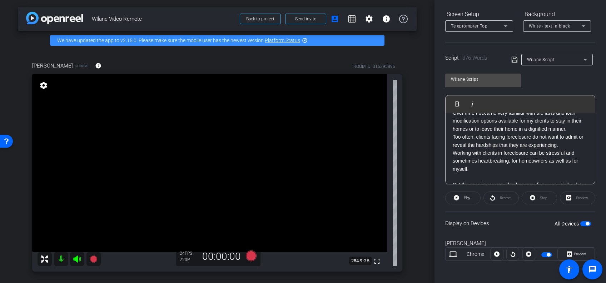
scroll to position [117, 0]
click at [452, 124] on div "Hi. My name is [PERSON_NAME] and I’ve been a Housing and Financial Counselor at…" at bounding box center [519, 219] width 149 height 446
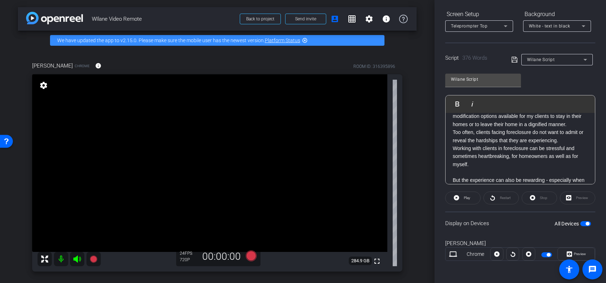
scroll to position [126, 0]
click at [246, 256] on icon at bounding box center [251, 255] width 11 height 11
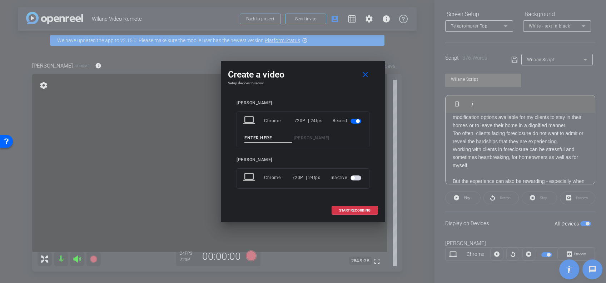
click at [261, 139] on input at bounding box center [268, 138] width 48 height 9
type input "88"
click at [355, 209] on span "START RECORDING" at bounding box center [354, 211] width 31 height 4
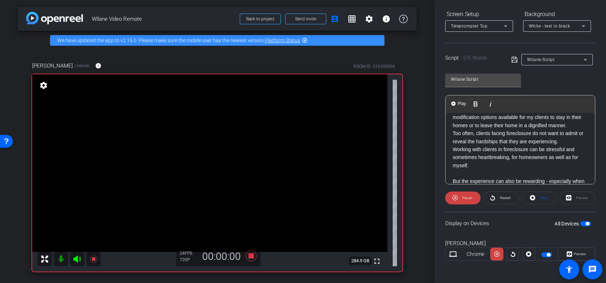
click at [453, 115] on p "Over time I became very familiar with the laws and loan modification options av…" at bounding box center [520, 117] width 135 height 24
click at [460, 195] on span "Pause" at bounding box center [465, 198] width 11 height 10
click at [453, 115] on p "Over time I became very familiar with the laws and loan modification options av…" at bounding box center [520, 117] width 135 height 24
click at [460, 195] on span at bounding box center [462, 197] width 35 height 17
click at [460, 195] on span "Pause" at bounding box center [465, 198] width 11 height 10
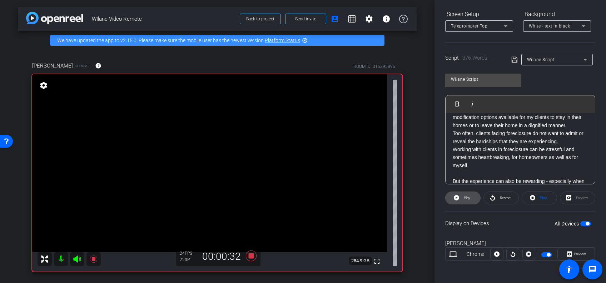
click at [465, 198] on span "Play" at bounding box center [467, 198] width 6 height 4
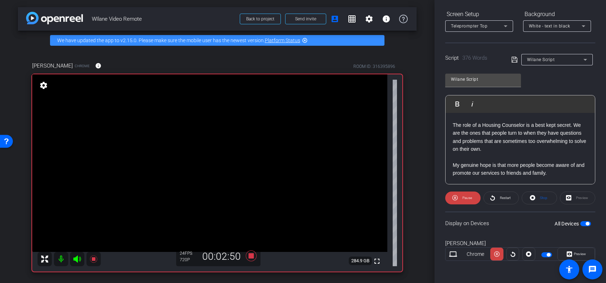
scroll to position [390, 0]
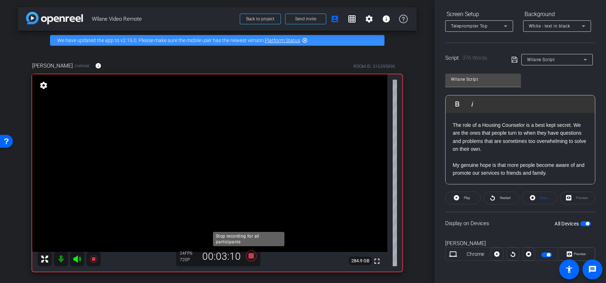
click at [249, 254] on icon at bounding box center [251, 255] width 11 height 11
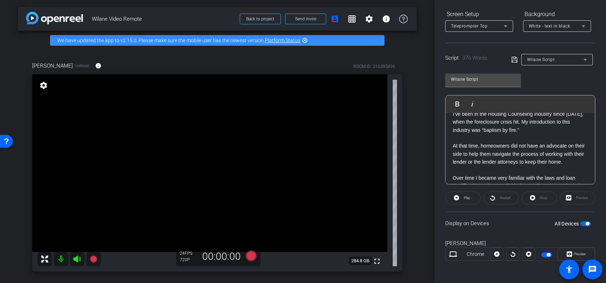
scroll to position [0, 0]
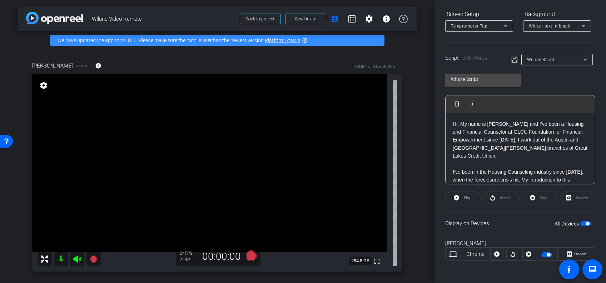
click at [453, 124] on p "Hi. My name is [PERSON_NAME] and I’ve been a Housing and Financial Counselor at…" at bounding box center [520, 140] width 135 height 40
click at [250, 255] on icon at bounding box center [251, 255] width 11 height 11
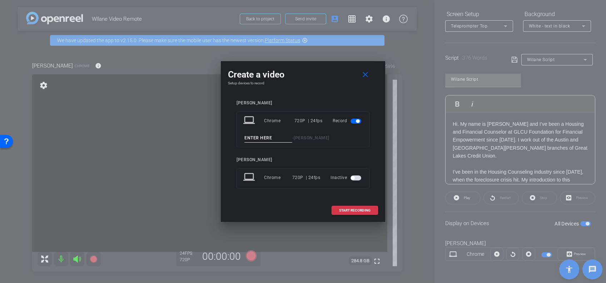
click at [266, 134] on input at bounding box center [268, 138] width 48 height 9
type input "9"
click at [354, 206] on span at bounding box center [355, 210] width 46 height 17
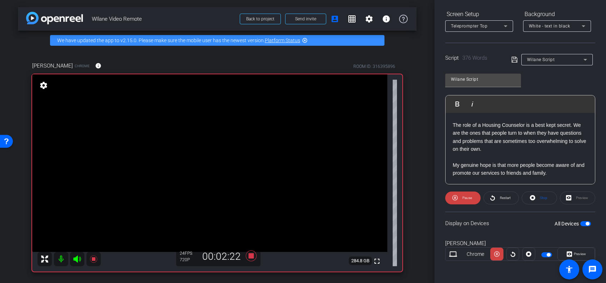
scroll to position [390, 0]
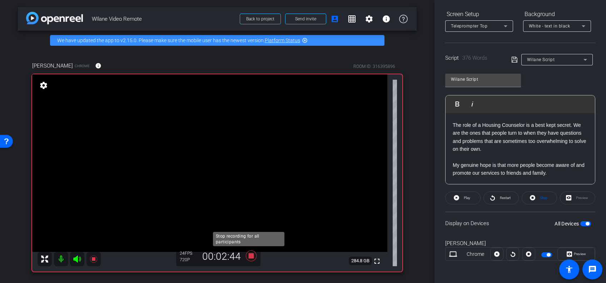
click at [248, 255] on icon at bounding box center [251, 255] width 11 height 11
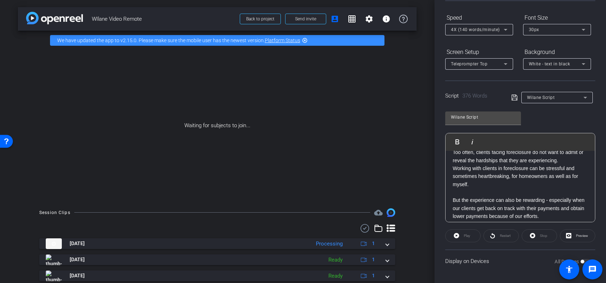
scroll to position [69, 0]
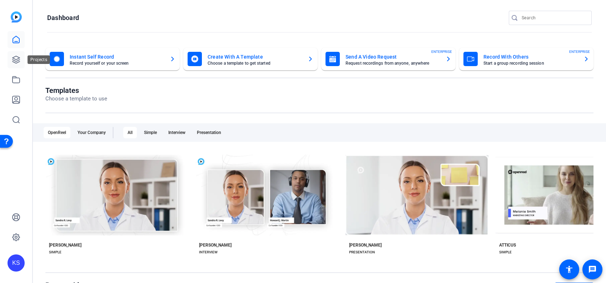
click at [16, 59] on icon at bounding box center [16, 59] width 9 height 9
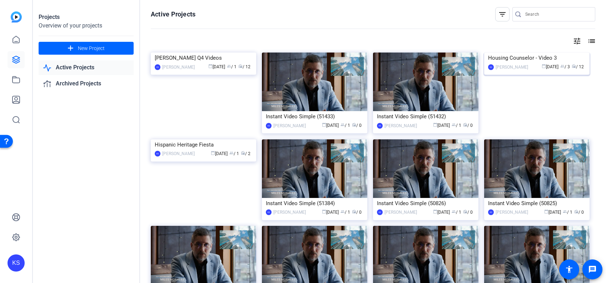
click at [550, 53] on img at bounding box center [536, 53] width 105 height 0
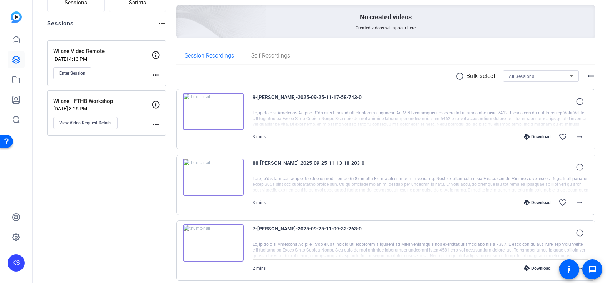
scroll to position [66, 0]
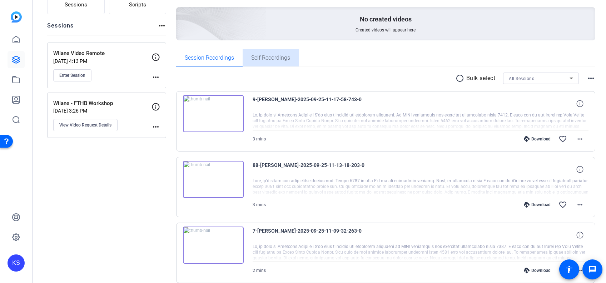
click at [276, 58] on span "Self Recordings" at bounding box center [270, 58] width 39 height 6
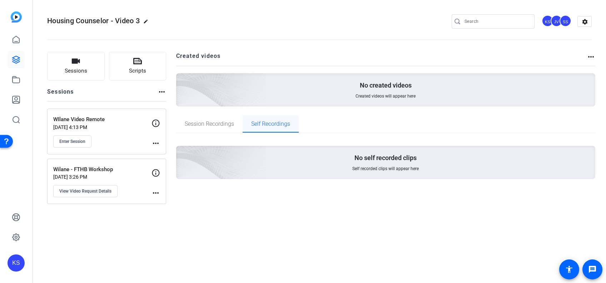
scroll to position [0, 0]
click at [199, 126] on span "Session Recordings" at bounding box center [209, 124] width 49 height 6
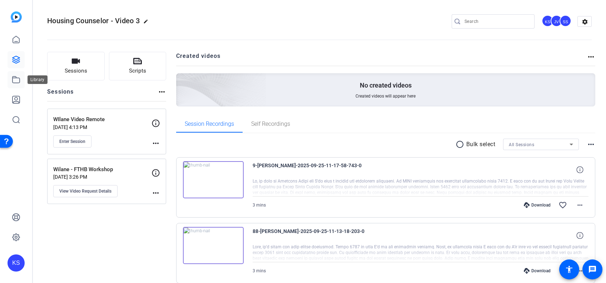
click at [14, 78] on icon at bounding box center [16, 79] width 7 height 6
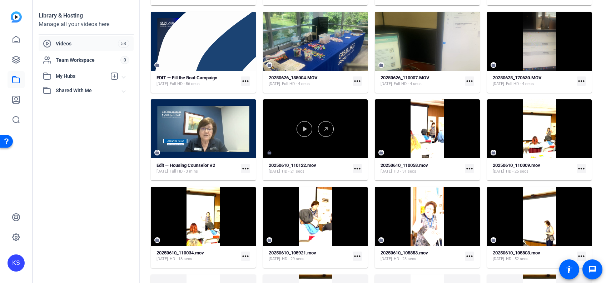
scroll to position [402, 0]
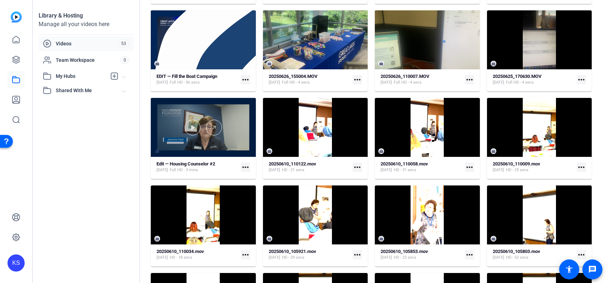
click at [213, 134] on div at bounding box center [203, 128] width 105 height 16
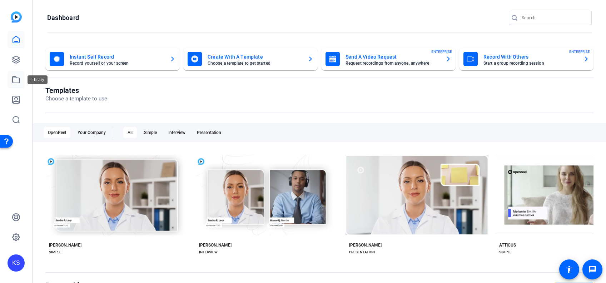
click at [16, 80] on icon at bounding box center [16, 79] width 9 height 9
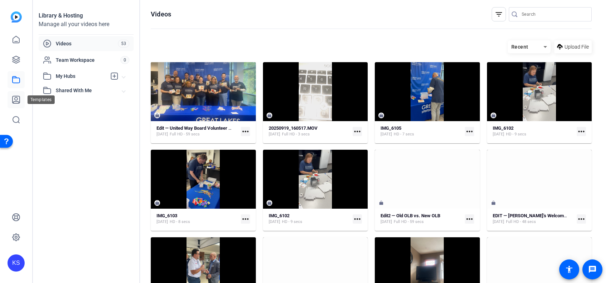
click at [15, 100] on icon at bounding box center [16, 99] width 9 height 9
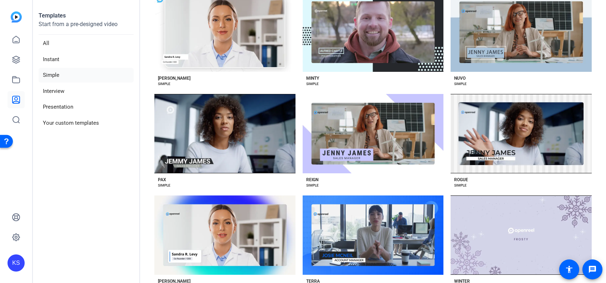
scroll to position [591, 0]
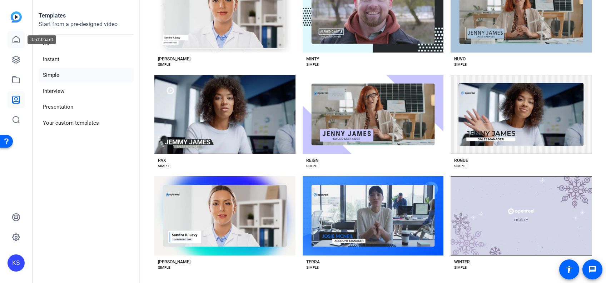
click at [19, 40] on icon at bounding box center [16, 39] width 9 height 9
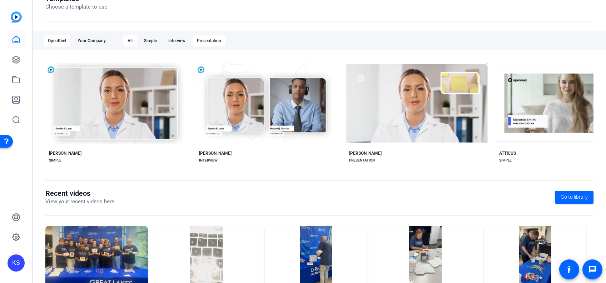
scroll to position [130, 0]
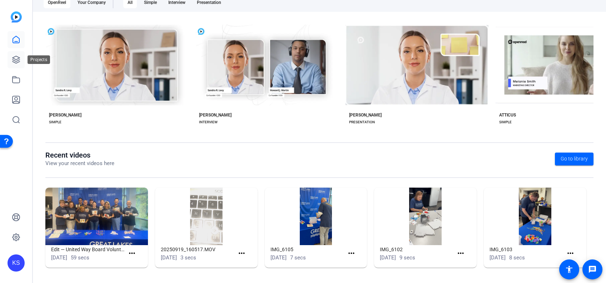
click at [13, 59] on icon at bounding box center [16, 59] width 9 height 9
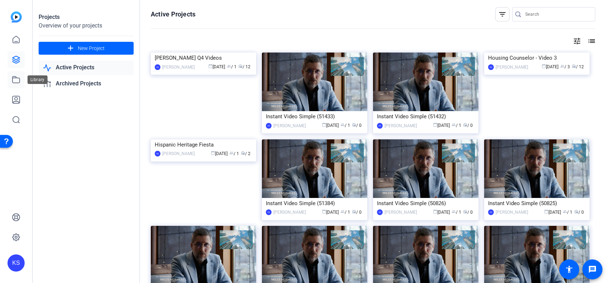
click at [15, 75] on icon at bounding box center [16, 79] width 9 height 9
